Goal: Navigation & Orientation: Find specific page/section

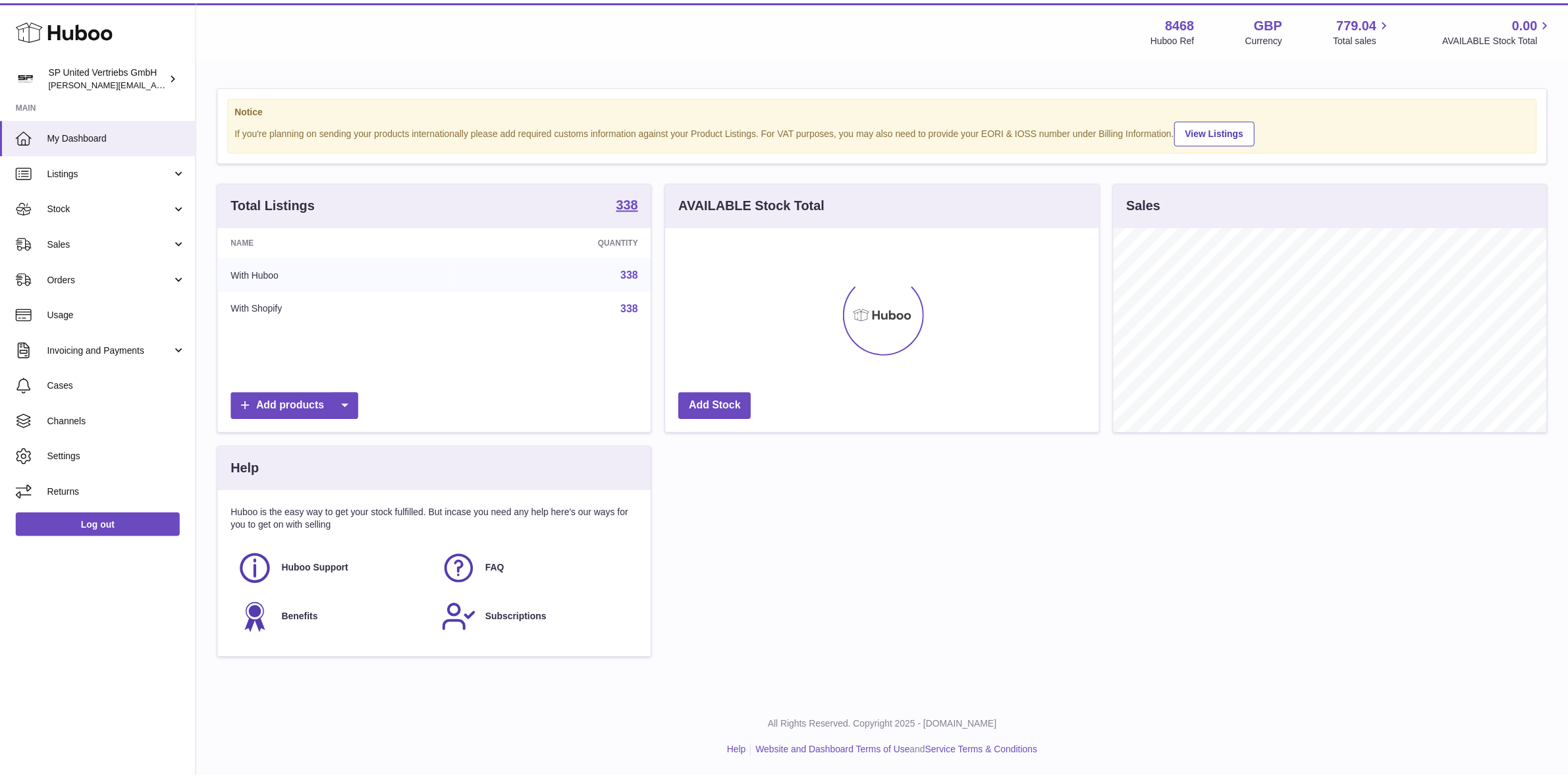
scroll to position [205, 433]
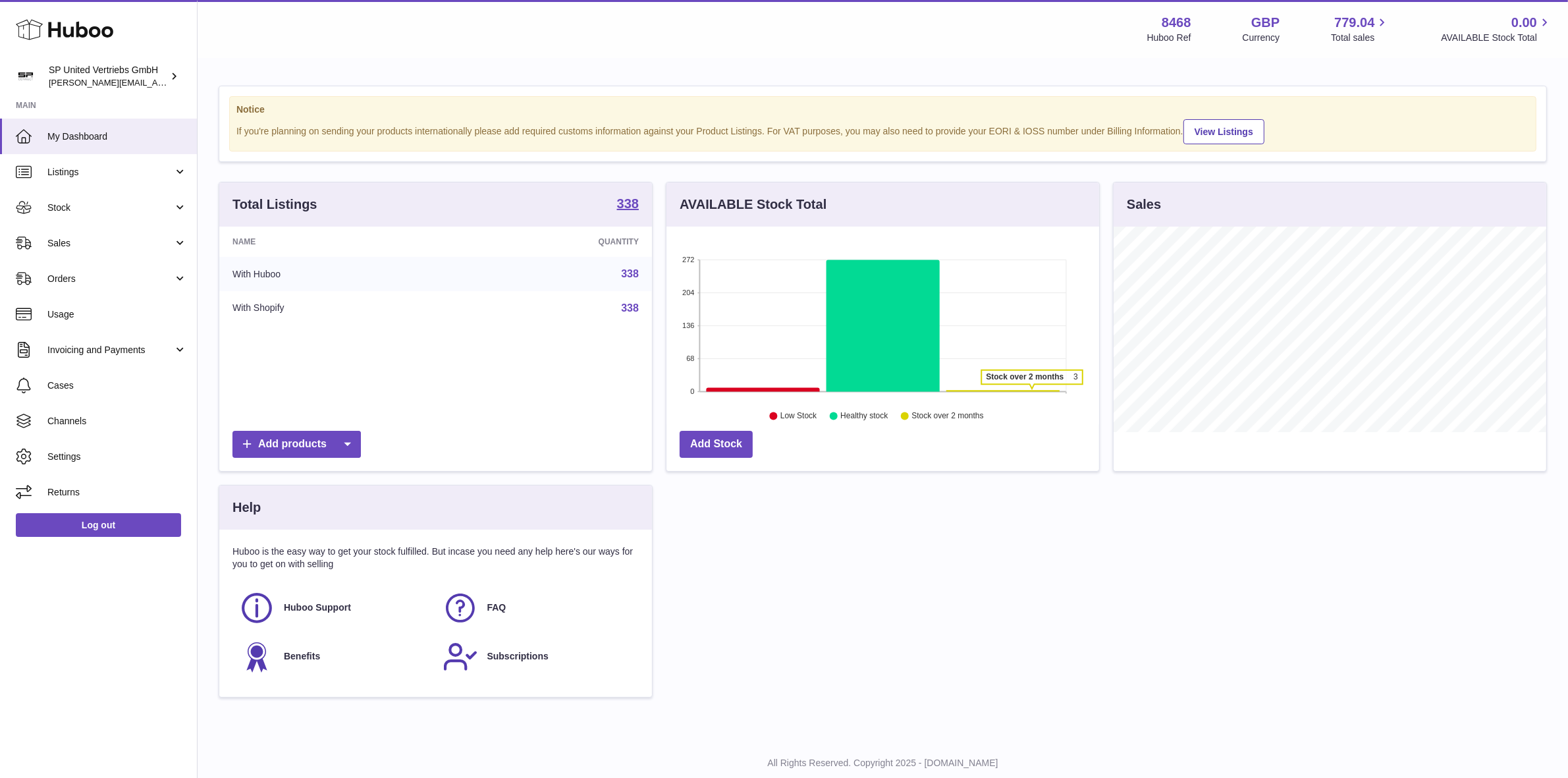
click at [1032, 391] on icon at bounding box center [1003, 390] width 113 height 1
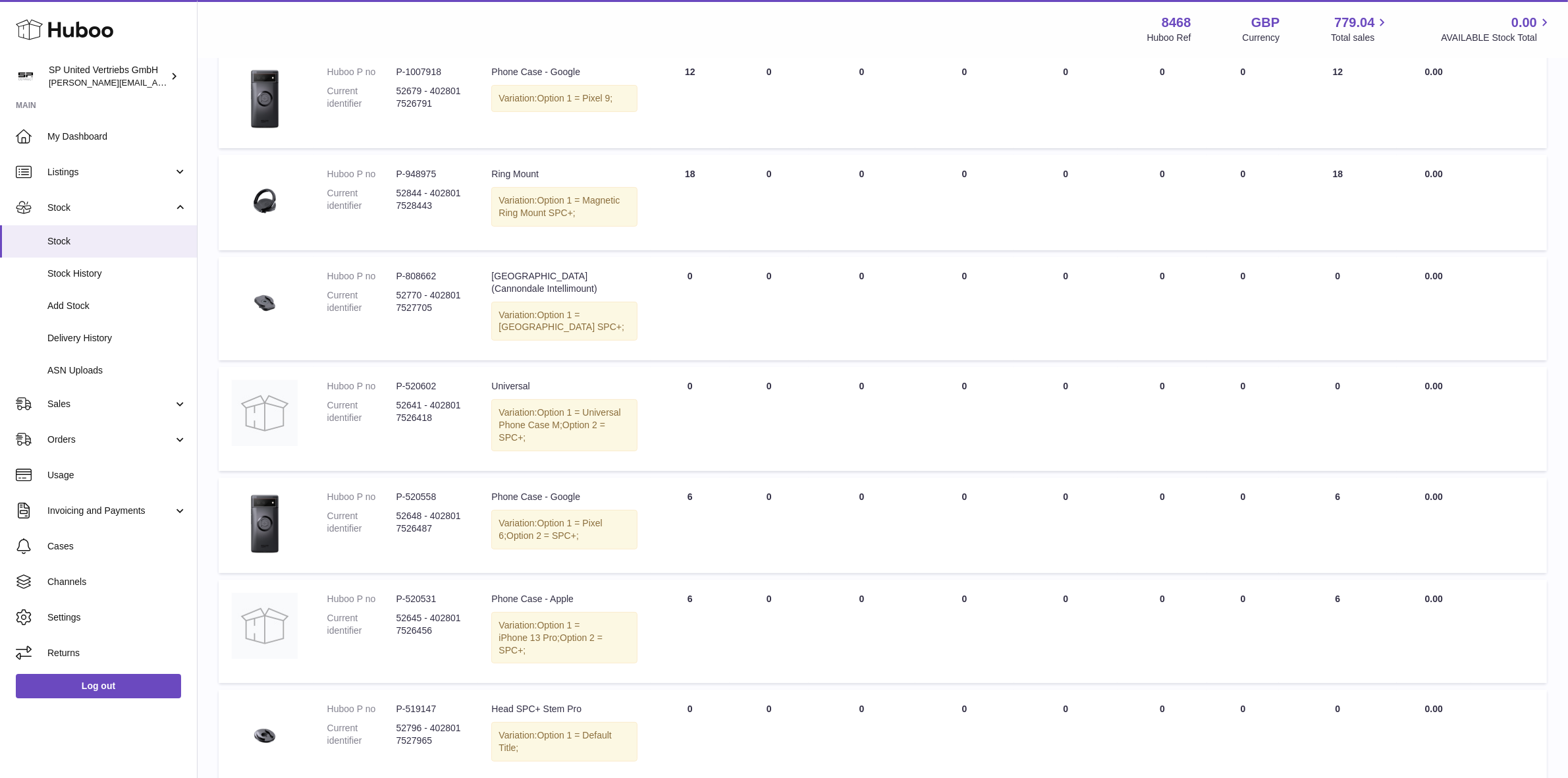
scroll to position [83, 0]
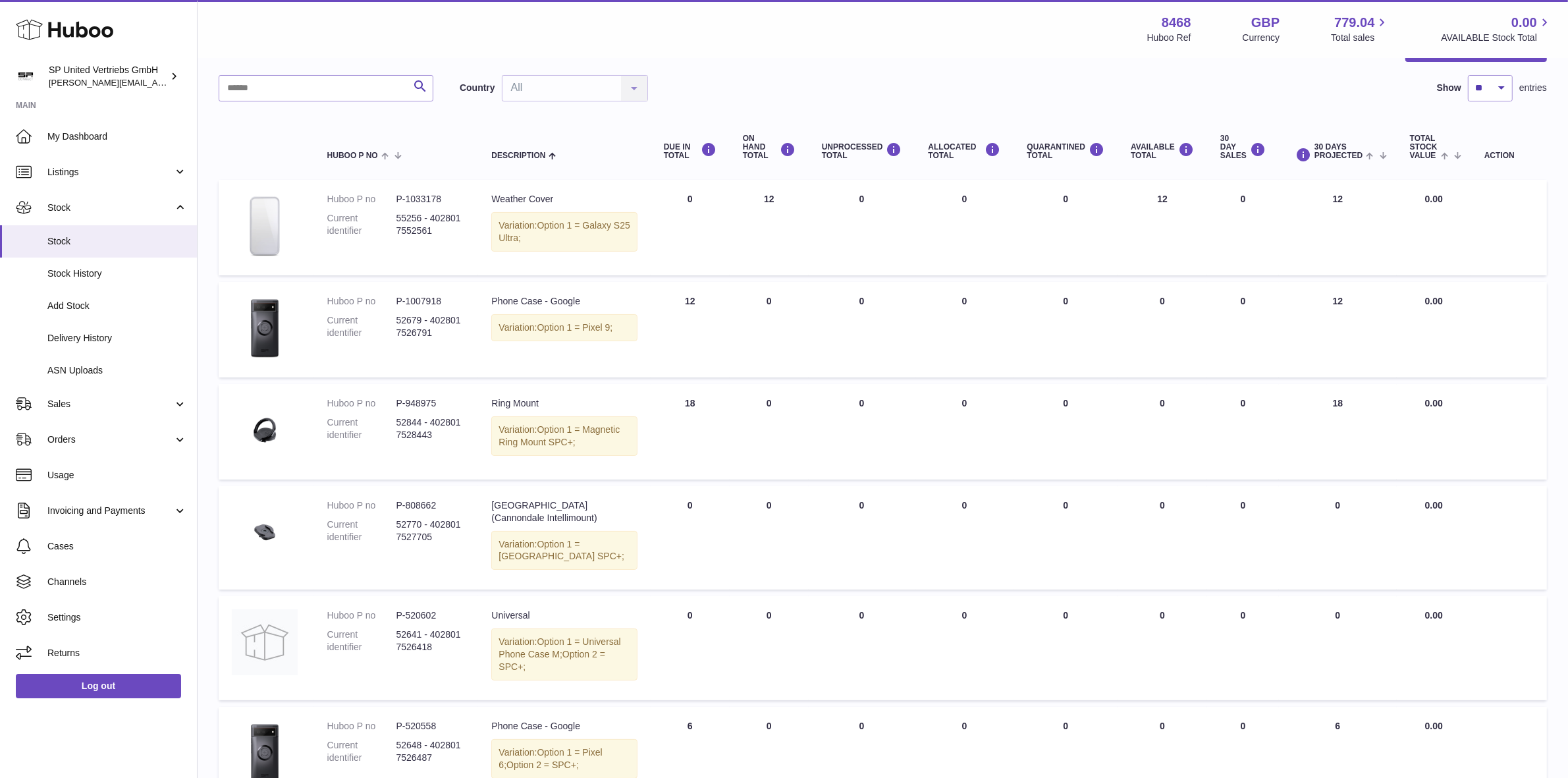
click at [880, 48] on div "Menu Huboo 8468 Huboo Ref GBP Currency 779.04 Total sales 0.00 AVAILABLE Stock …" at bounding box center [883, 29] width 1370 height 58
